Goal: Information Seeking & Learning: Find specific fact

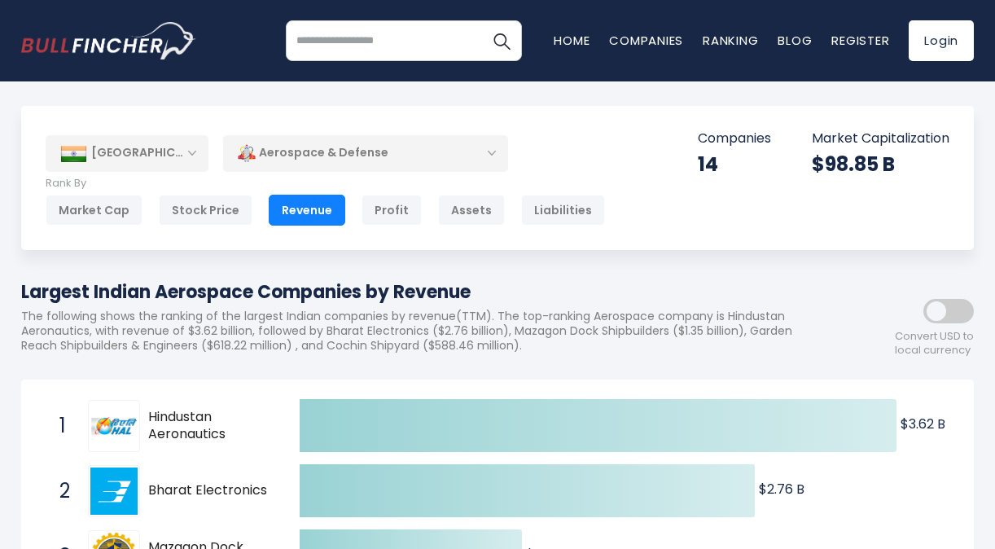
click at [186, 158] on div "[GEOGRAPHIC_DATA]" at bounding box center [127, 153] width 163 height 36
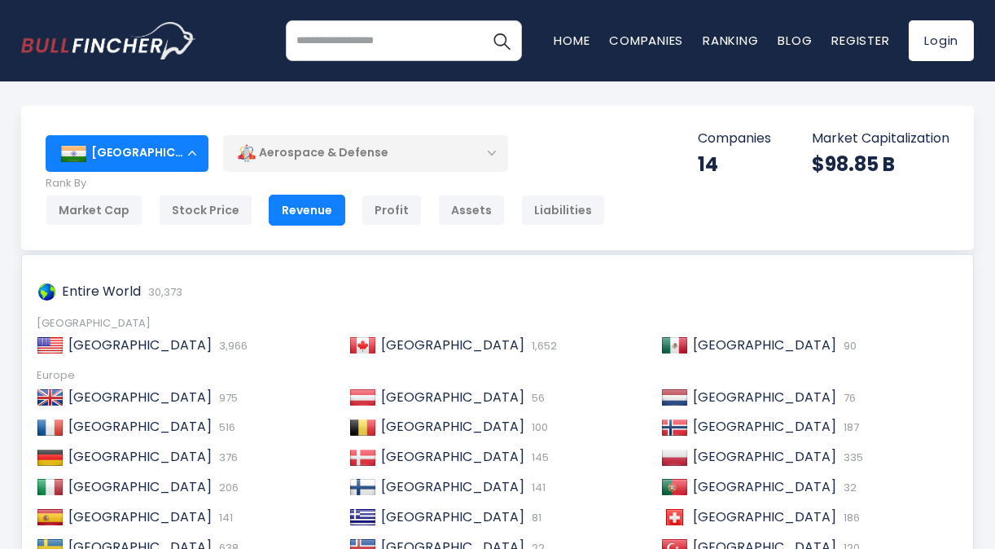
click at [572, 150] on div "[GEOGRAPHIC_DATA] Entire World 30,373 [GEOGRAPHIC_DATA] [GEOGRAPHIC_DATA] 3,966…" at bounding box center [497, 178] width 953 height 144
click at [190, 156] on div "[GEOGRAPHIC_DATA]" at bounding box center [127, 153] width 163 height 36
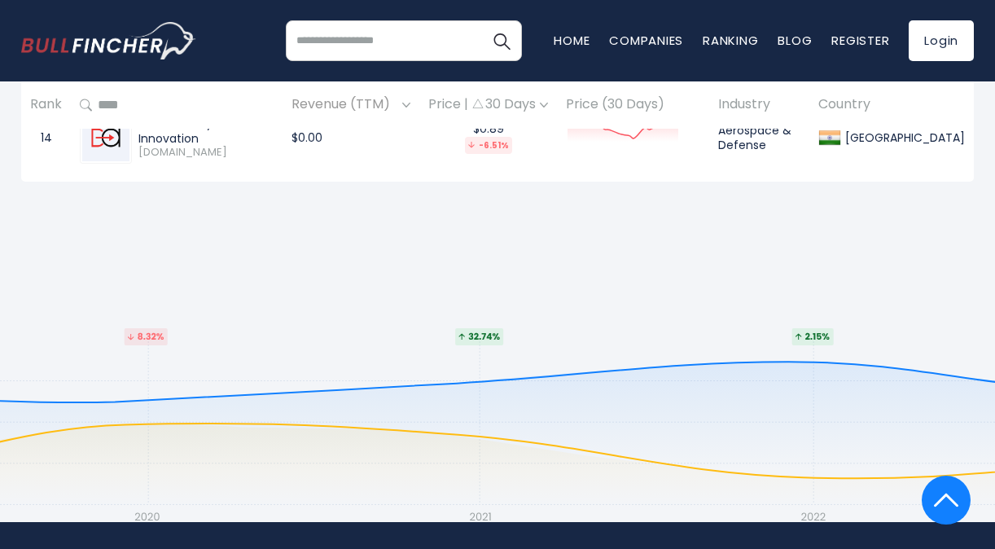
scroll to position [1833, 0]
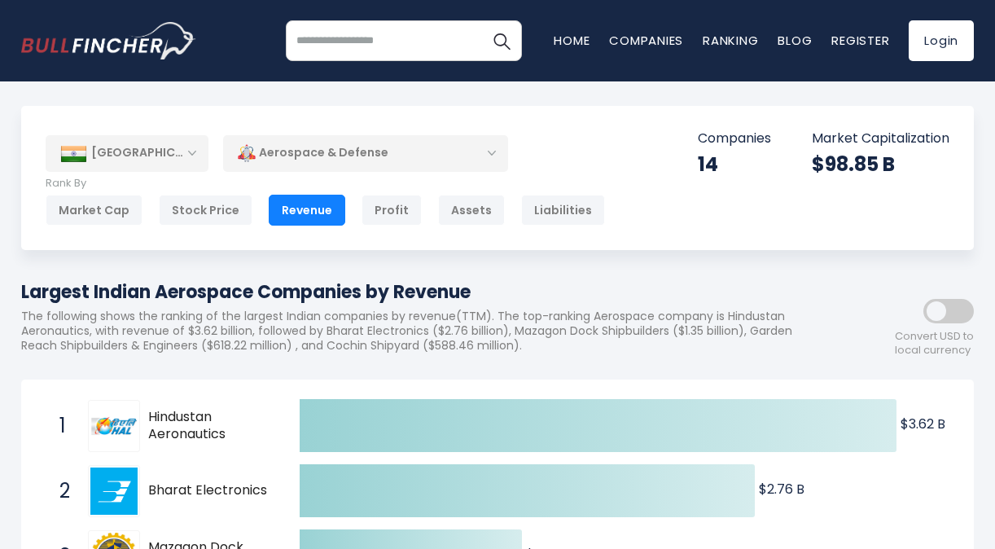
click at [345, 53] on input "search" at bounding box center [404, 40] width 236 height 41
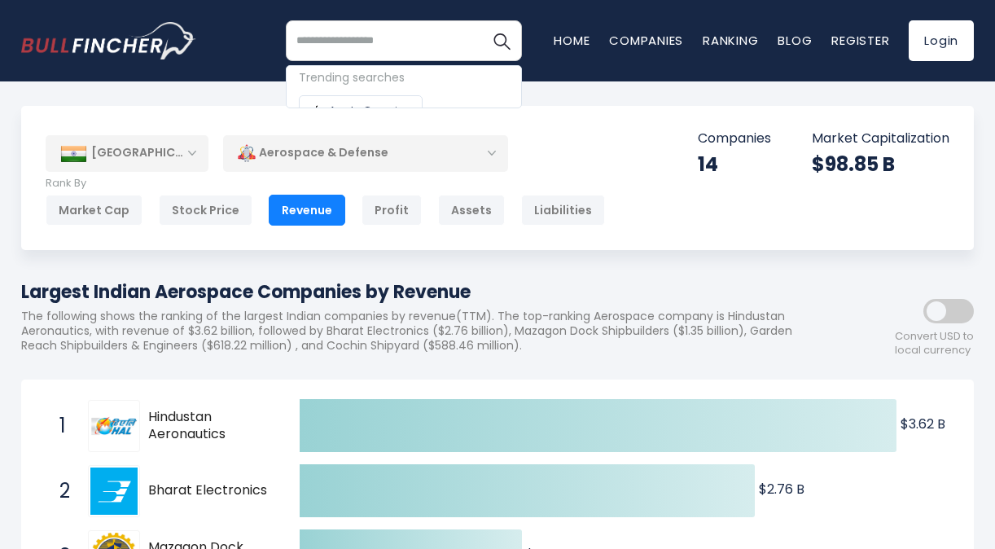
click at [346, 50] on input "search" at bounding box center [404, 40] width 236 height 41
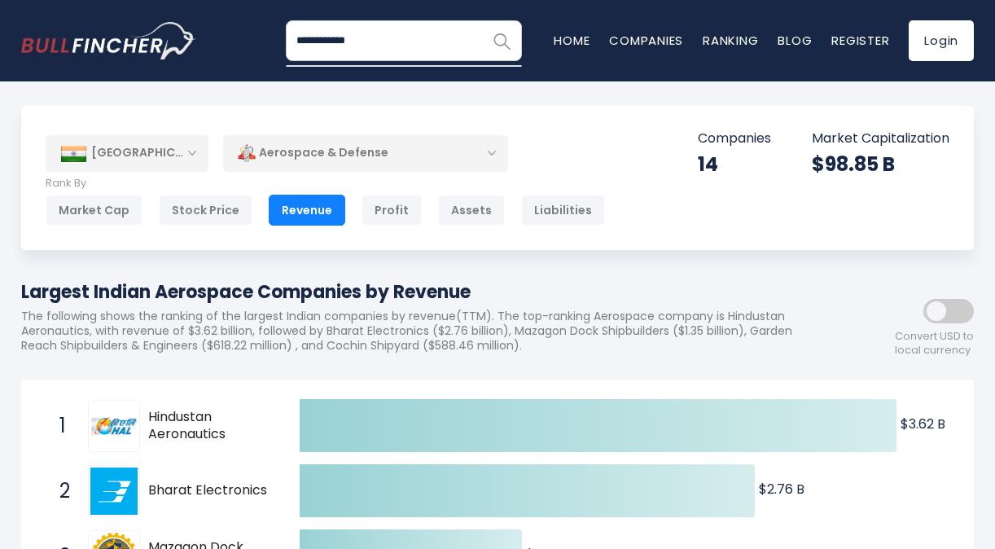
type input "**********"
click at [515, 43] on button "Search" at bounding box center [501, 40] width 41 height 41
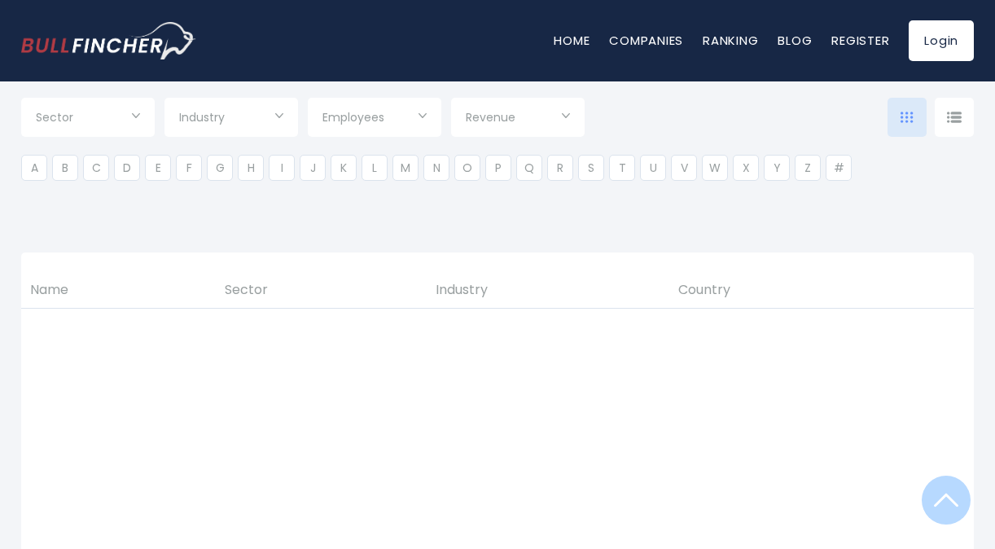
scroll to position [407, 0]
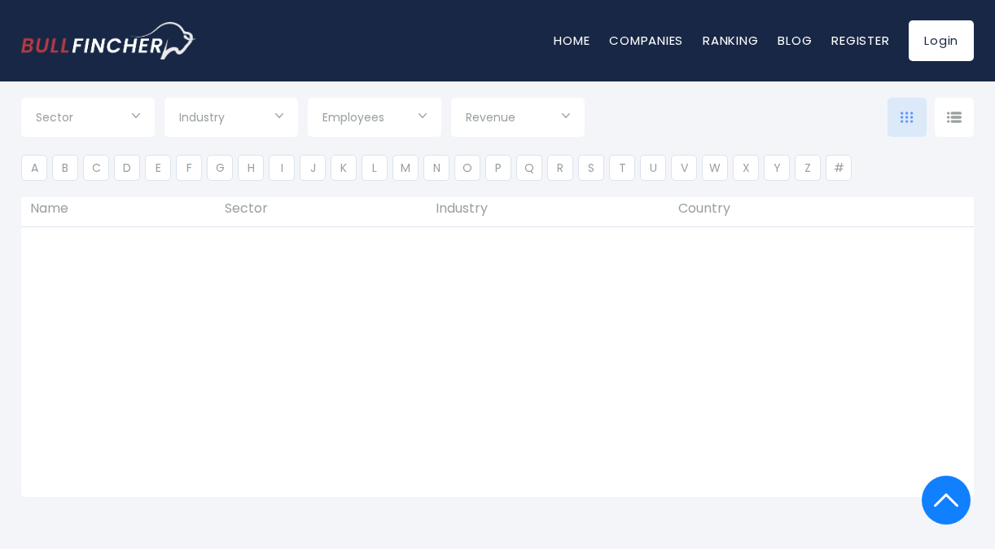
type input "***"
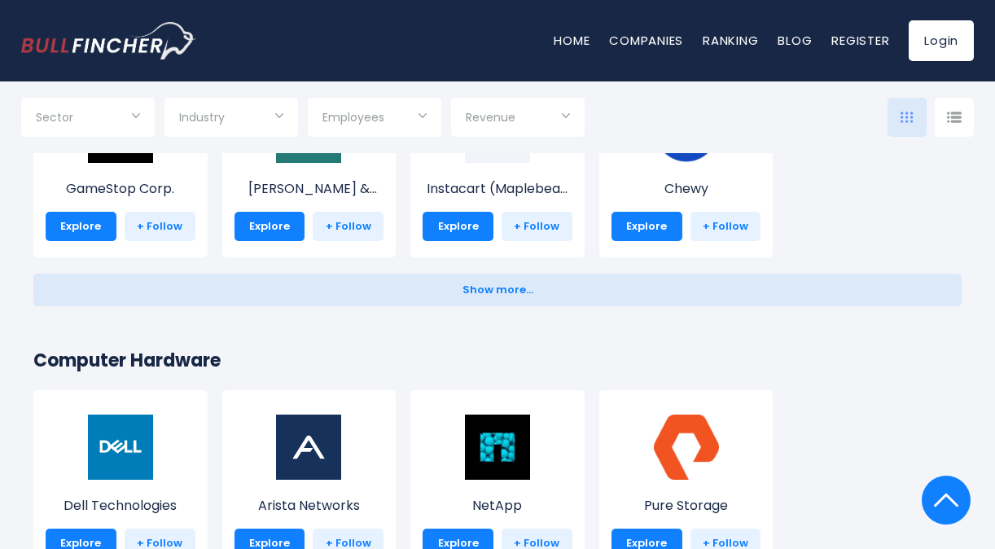
scroll to position [1096, 0]
